Goal: Information Seeking & Learning: Compare options

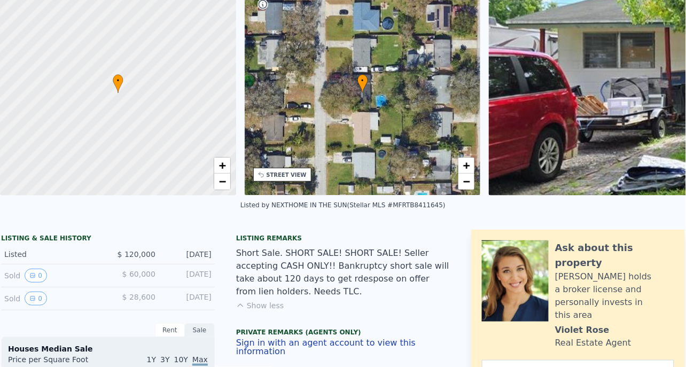
scroll to position [4, 0]
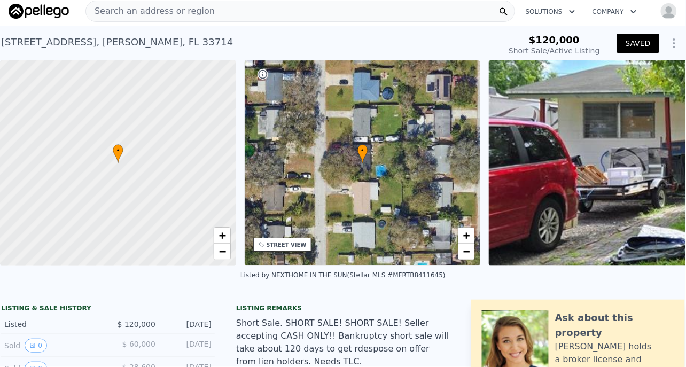
click at [149, 8] on span "Search an address or region" at bounding box center [150, 11] width 129 height 13
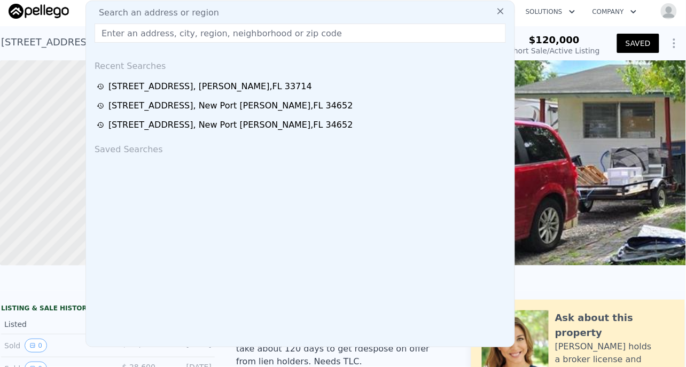
type input "[STREET_ADDRESS]"
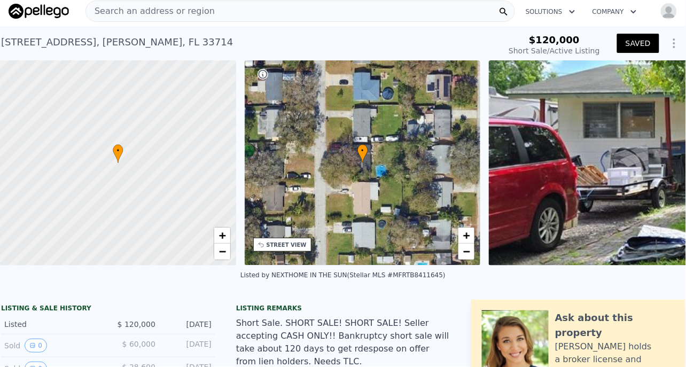
click at [34, 288] on div "Listed by NEXTHOME IN THE SUN (Stellar MLS #MFRTB8411645)" at bounding box center [343, 279] width 686 height 26
click at [99, 9] on span "Search an address or region" at bounding box center [150, 11] width 129 height 13
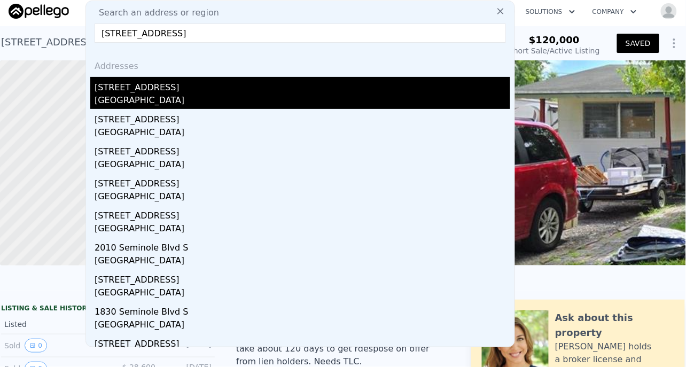
type input "[STREET_ADDRESS]"
click at [142, 90] on div "[STREET_ADDRESS]" at bounding box center [303, 85] width 416 height 17
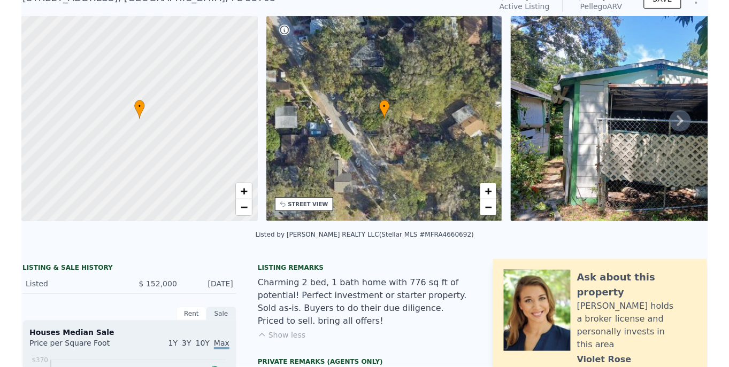
scroll to position [4, 0]
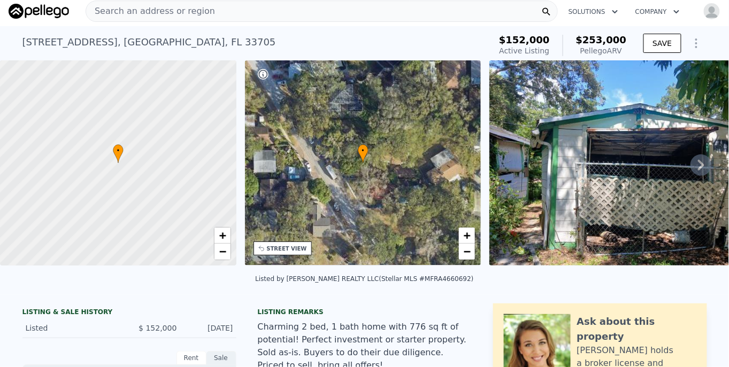
click at [115, 11] on span "Search an address or region" at bounding box center [150, 11] width 129 height 13
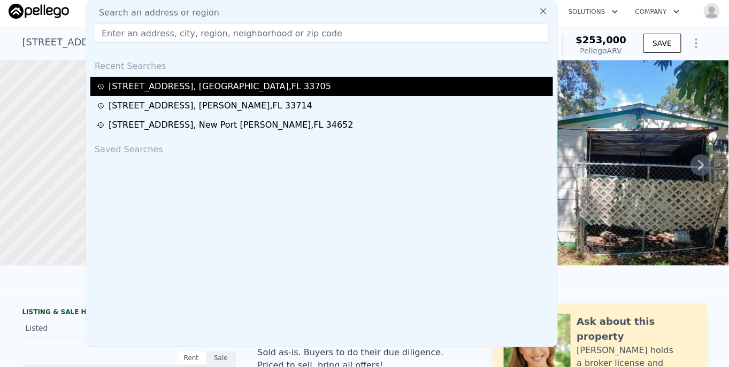
click at [154, 84] on div "[STREET_ADDRESS]" at bounding box center [220, 86] width 222 height 13
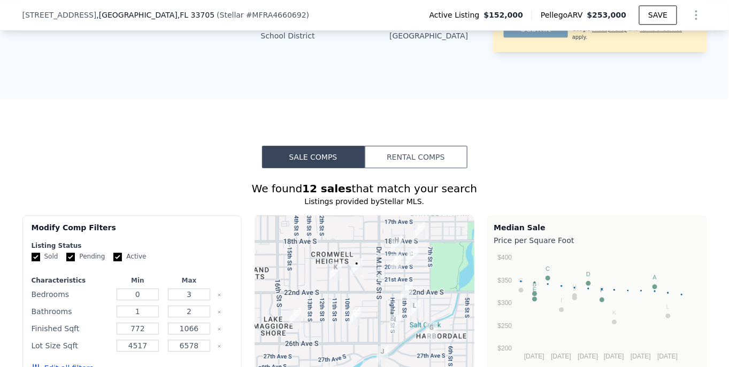
scroll to position [777, 0]
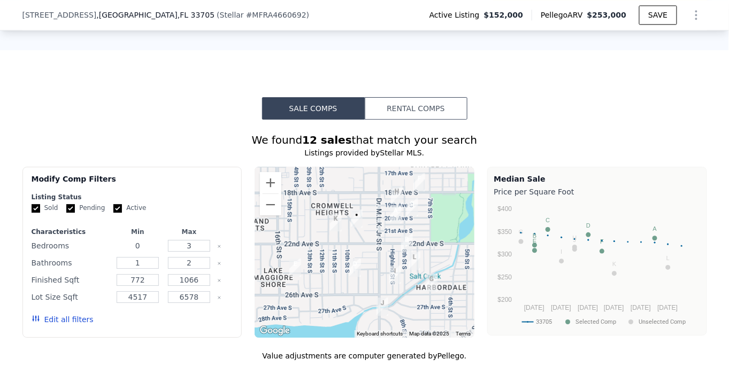
click at [140, 240] on input "0" at bounding box center [138, 246] width 42 height 12
type input "2"
click at [59, 314] on button "Edit all filters" at bounding box center [63, 319] width 62 height 11
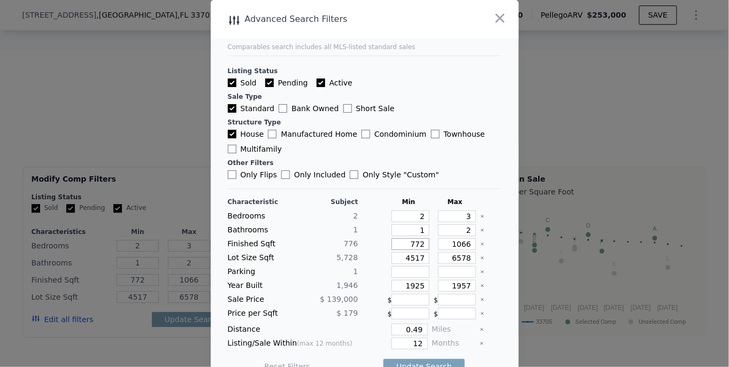
drag, startPoint x: 415, startPoint y: 243, endPoint x: 408, endPoint y: 240, distance: 7.7
click at [408, 240] on input "772" at bounding box center [410, 244] width 38 height 12
type input "70"
type input "700"
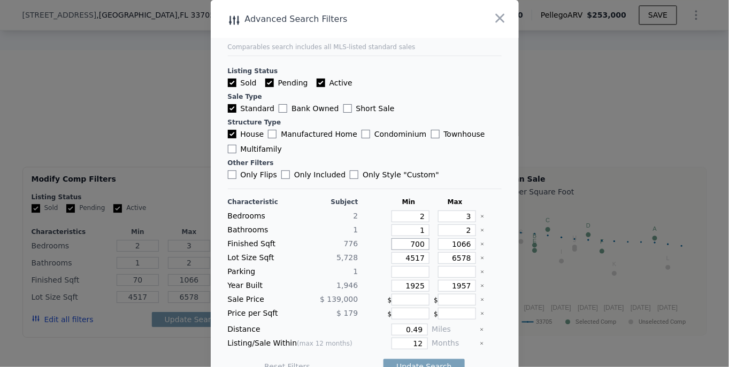
type input "700"
drag, startPoint x: 452, startPoint y: 284, endPoint x: 465, endPoint y: 283, distance: 13.4
click at [465, 283] on div "1957" at bounding box center [455, 286] width 42 height 12
drag, startPoint x: 452, startPoint y: 283, endPoint x: 474, endPoint y: 283, distance: 21.9
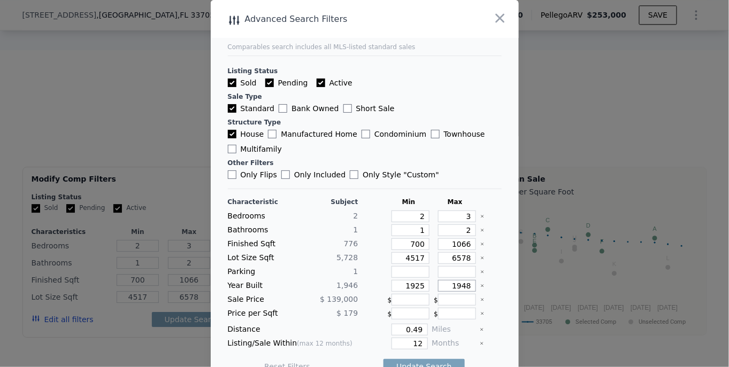
click at [474, 283] on div "Year Built 1,946 1925 1948" at bounding box center [365, 286] width 274 height 12
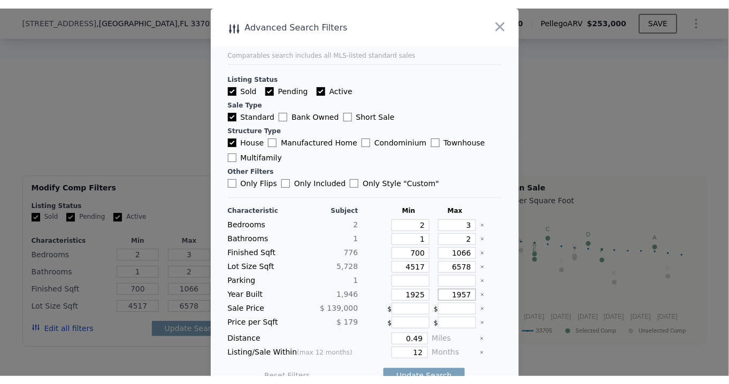
scroll to position [17, 0]
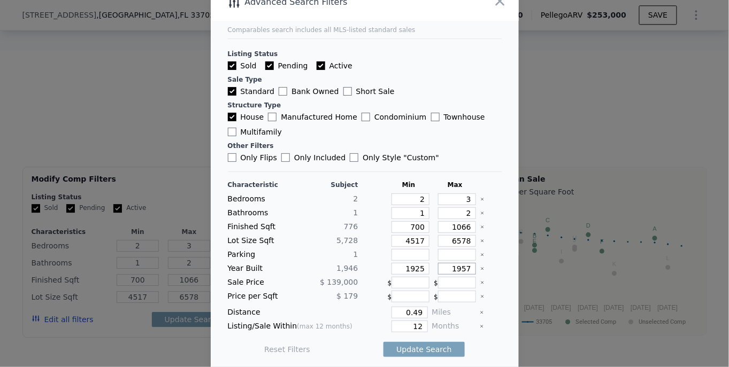
type input "1957"
drag, startPoint x: 394, startPoint y: 308, endPoint x: 445, endPoint y: 308, distance: 50.8
click at [445, 308] on div "Distance 0.49 Miles" at bounding box center [365, 313] width 274 height 12
type input "1"
drag, startPoint x: 417, startPoint y: 321, endPoint x: 429, endPoint y: 321, distance: 12.3
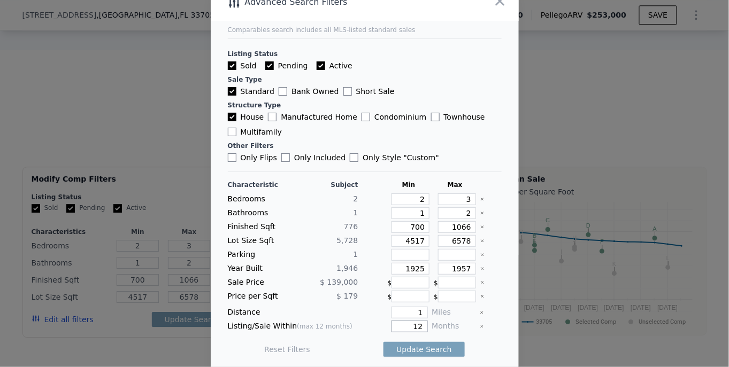
click at [429, 321] on div "Listing/Sale Within (max 12 months) 12 Months" at bounding box center [365, 327] width 274 height 12
click at [402, 324] on input "12" at bounding box center [409, 327] width 36 height 12
drag, startPoint x: 403, startPoint y: 323, endPoint x: 424, endPoint y: 322, distance: 21.4
click at [424, 322] on div "Listing/Sale Within (max 12 months) 12 Months" at bounding box center [365, 327] width 274 height 12
type input "6"
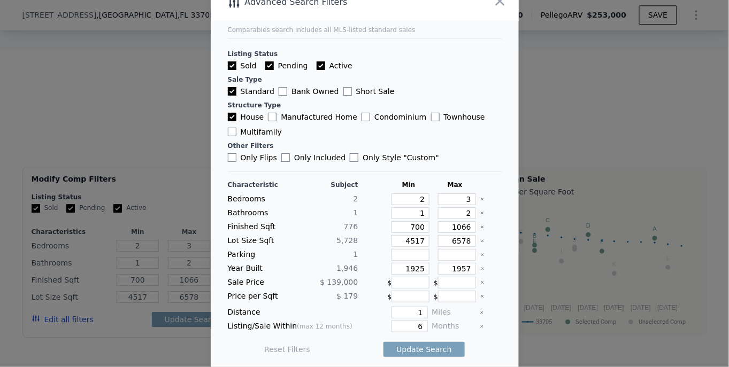
click at [561, 113] on div at bounding box center [364, 183] width 729 height 367
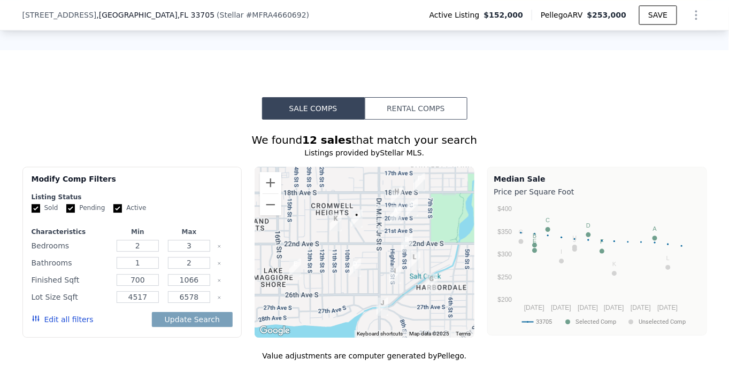
click at [63, 314] on button "Edit all filters" at bounding box center [63, 319] width 62 height 11
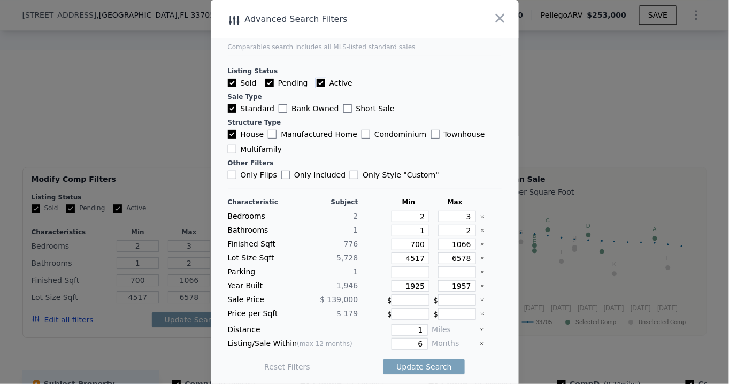
click at [316, 82] on input "Active" at bounding box center [320, 83] width 9 height 9
checkbox input "false"
click at [267, 83] on input "Pending" at bounding box center [269, 83] width 9 height 9
checkbox input "false"
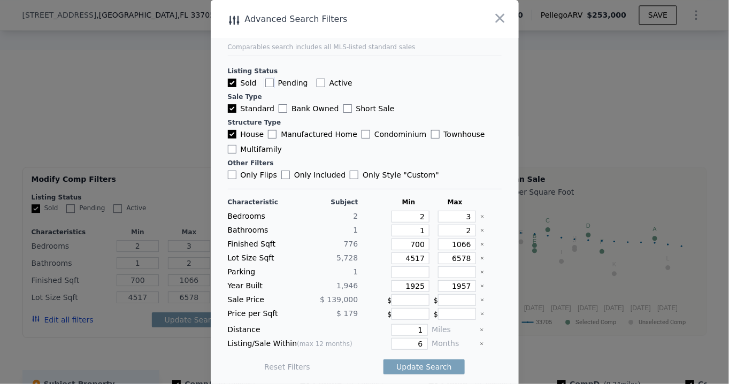
checkbox input "false"
click at [409, 360] on button "Update Search" at bounding box center [423, 366] width 81 height 15
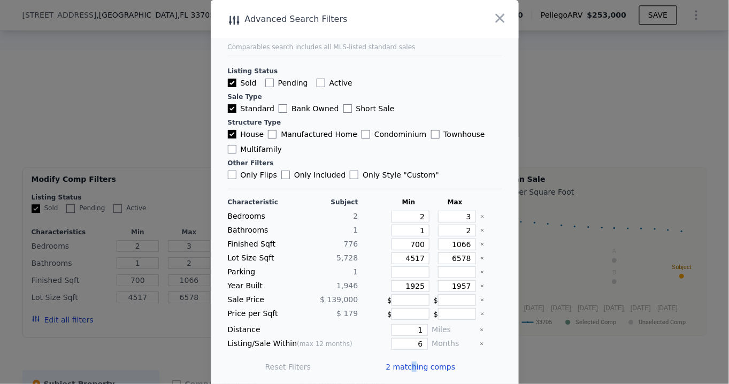
click at [405, 363] on span "2 matching comps" at bounding box center [420, 366] width 69 height 11
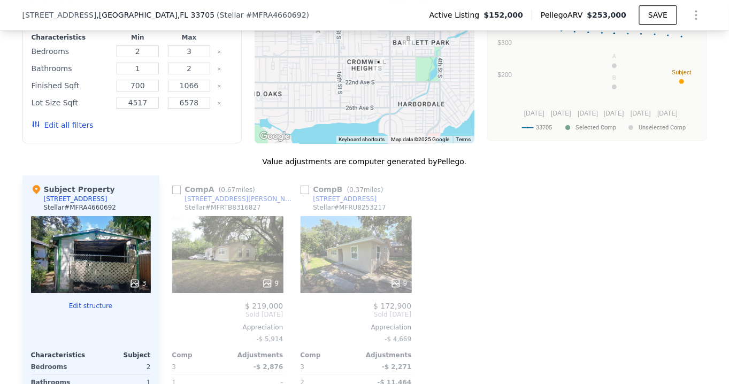
scroll to position [1020, 0]
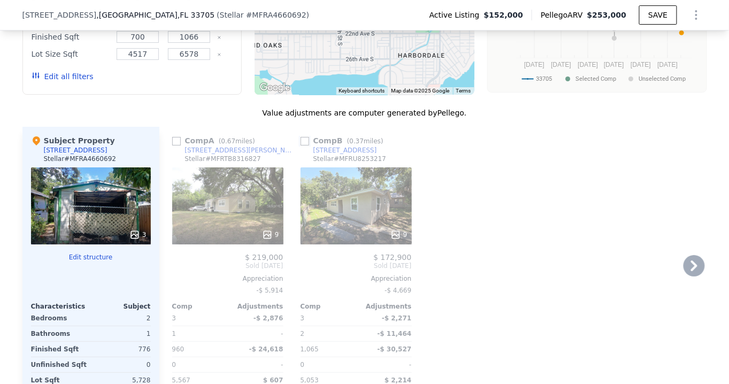
click at [300, 137] on input "checkbox" at bounding box center [304, 141] width 9 height 9
checkbox input "true"
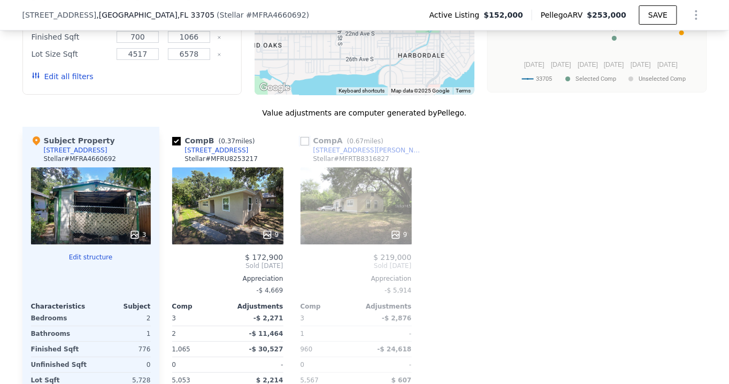
click at [300, 137] on input "checkbox" at bounding box center [304, 141] width 9 height 9
checkbox input "true"
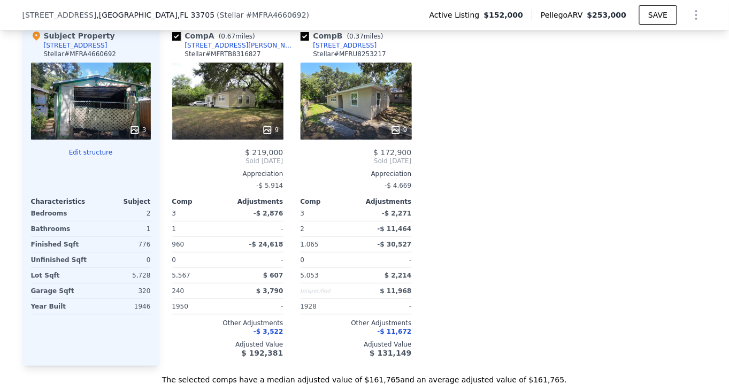
scroll to position [1117, 0]
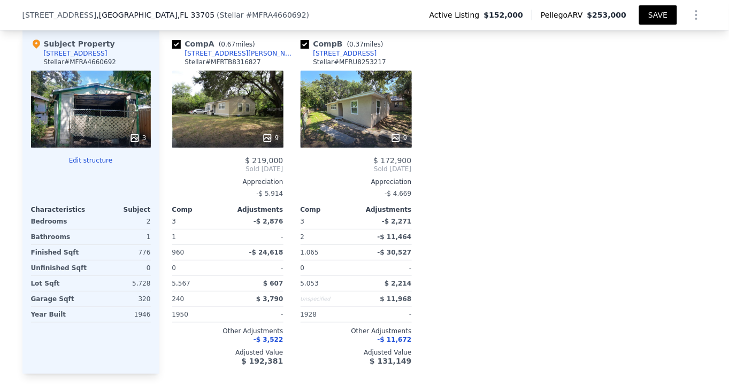
click at [643, 16] on button "SAVE" at bounding box center [657, 14] width 37 height 19
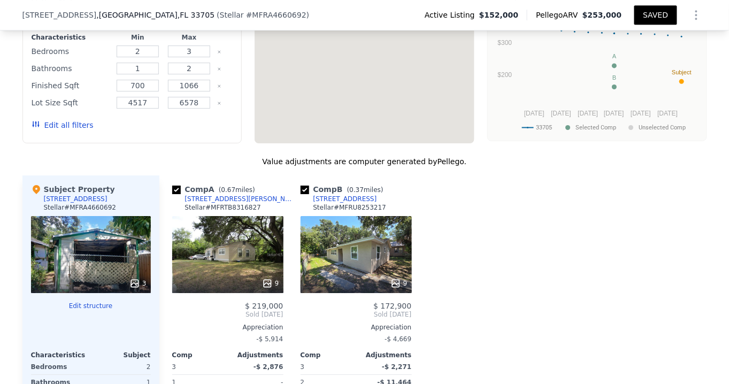
checkbox input "true"
type input "3"
type input "960"
type input "1065"
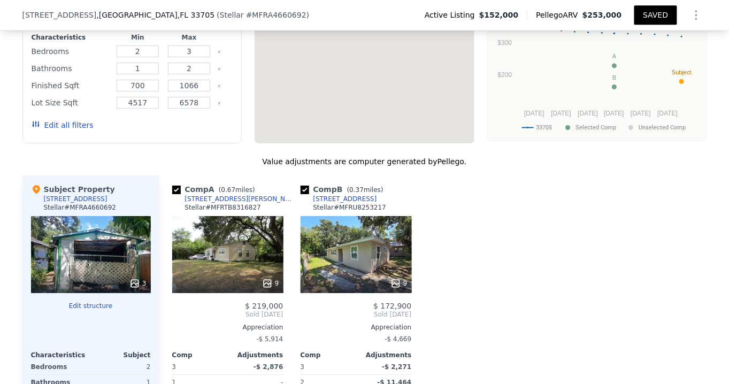
type input "5053"
type input "5567"
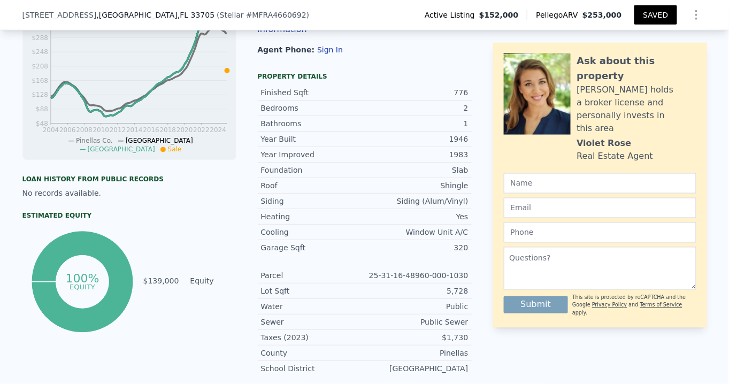
scroll to position [437, 0]
